Goal: Information Seeking & Learning: Learn about a topic

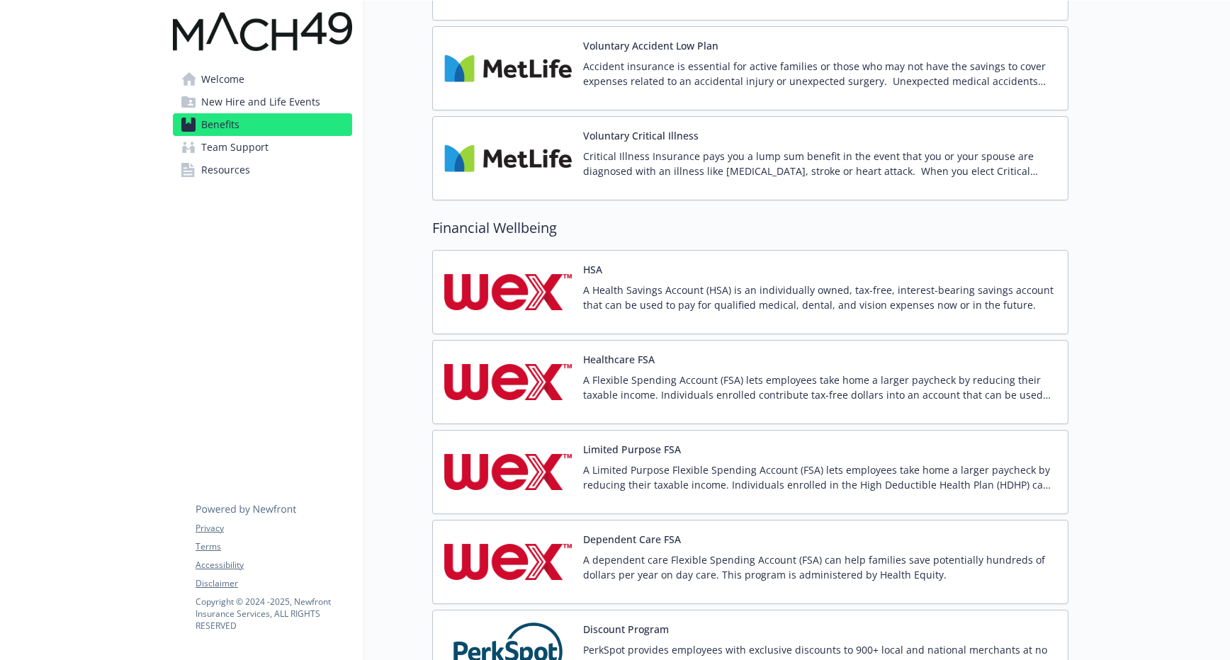
click at [602, 323] on div "HSA A Health Savings Account (HSA) is an individually owned, tax-free, interest…" at bounding box center [750, 292] width 636 height 84
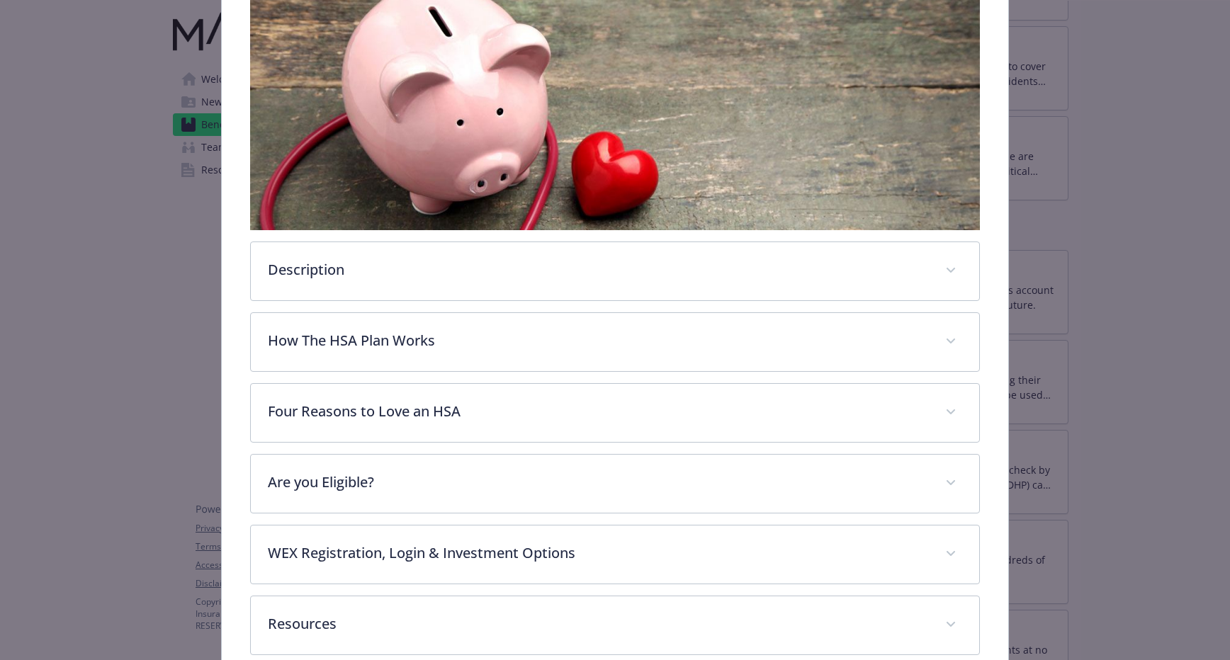
scroll to position [354, 0]
